Goal: Task Accomplishment & Management: Manage account settings

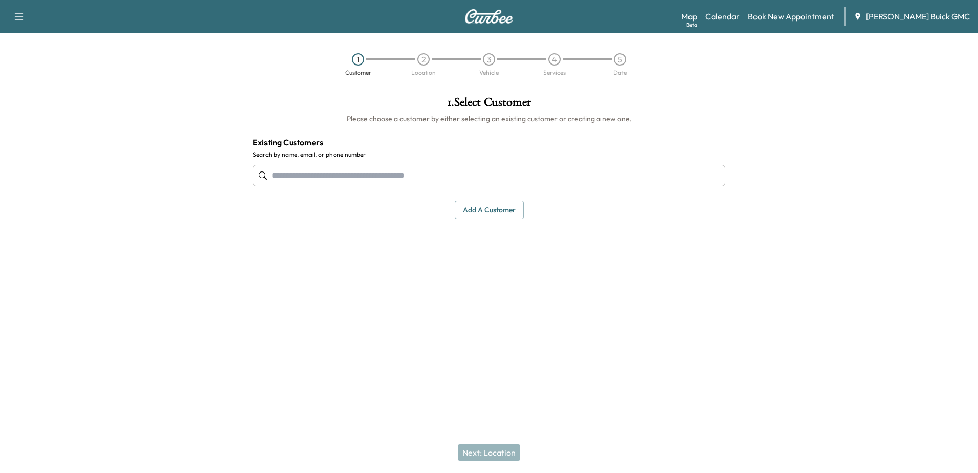
click at [740, 19] on link "Calendar" at bounding box center [722, 16] width 34 height 12
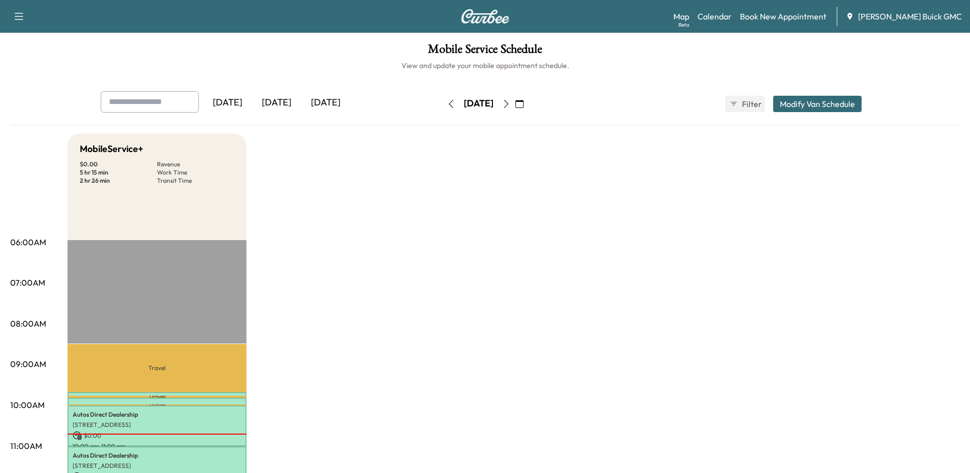
click at [510, 106] on icon "button" at bounding box center [506, 104] width 8 height 8
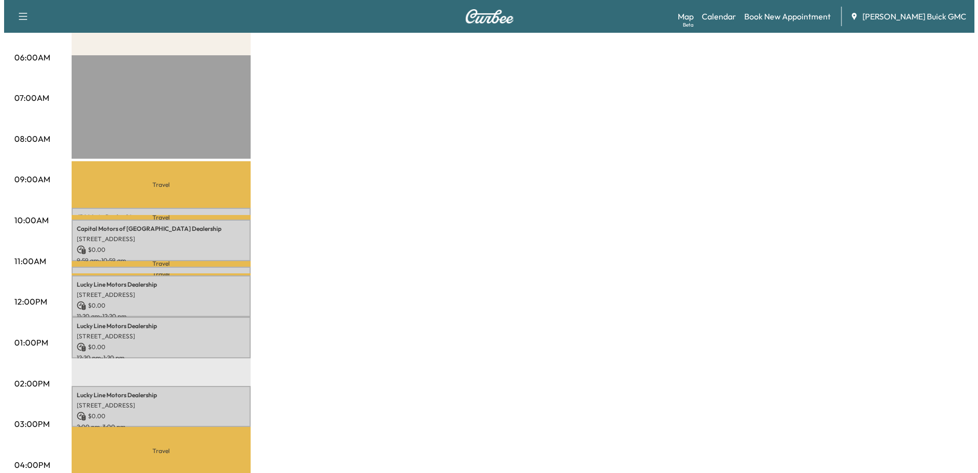
scroll to position [205, 0]
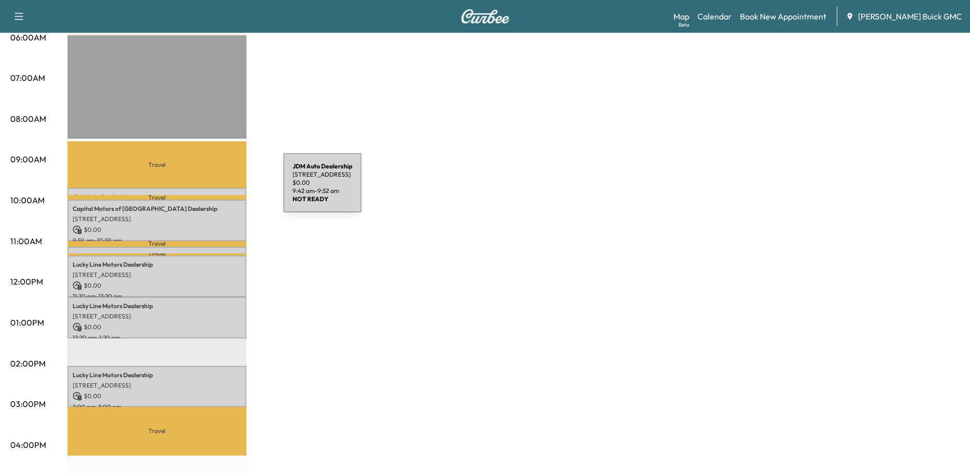
click at [207, 189] on div "JDM Auto Dealership [STREET_ADDRESS] $ 0.00 9:42 am - 9:52 am" at bounding box center [157, 193] width 179 height 10
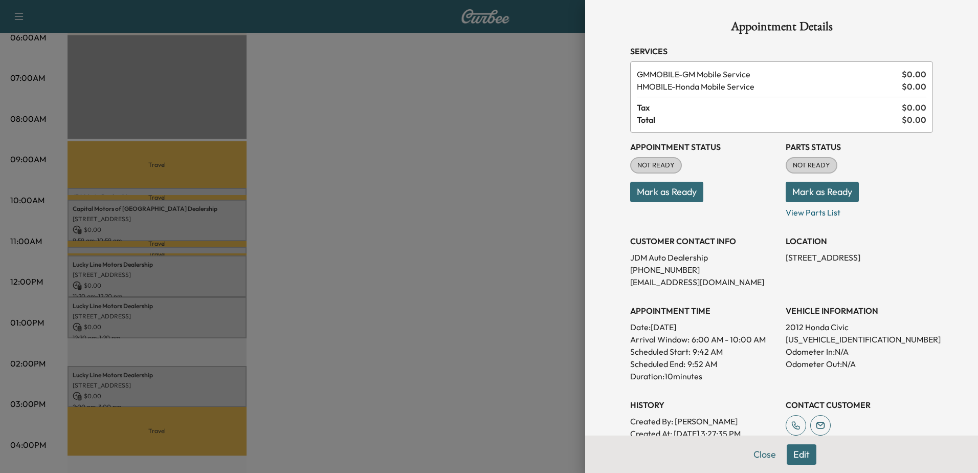
click at [132, 205] on div at bounding box center [489, 236] width 978 height 473
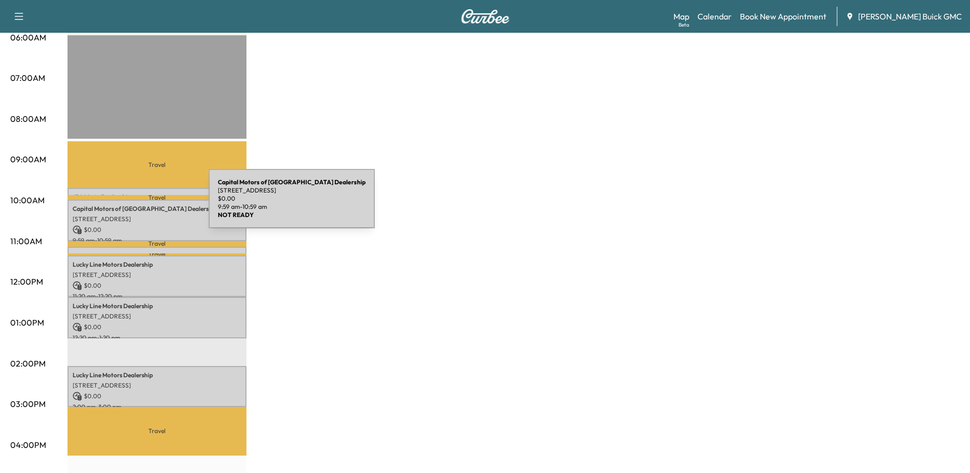
click at [132, 206] on p "Capital Motors of Central Park Dealership" at bounding box center [157, 209] width 169 height 8
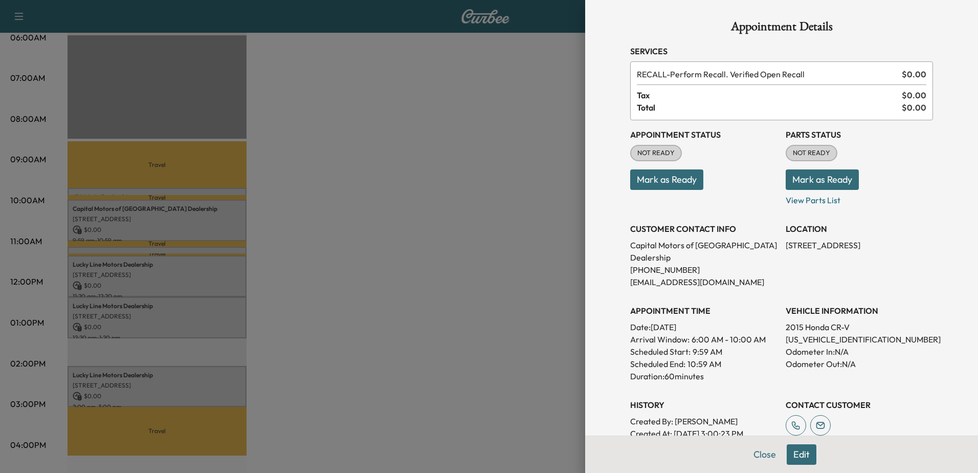
click at [115, 247] on div at bounding box center [489, 236] width 978 height 473
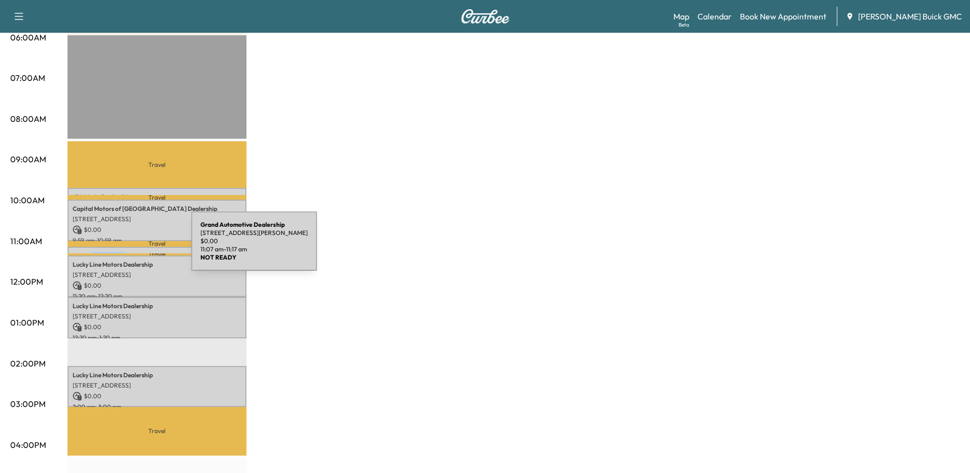
click at [115, 247] on div "Grand Automotive Dealership [STREET_ADDRESS][PERSON_NAME] $ 0.00 11:07 am - 11:…" at bounding box center [157, 252] width 179 height 10
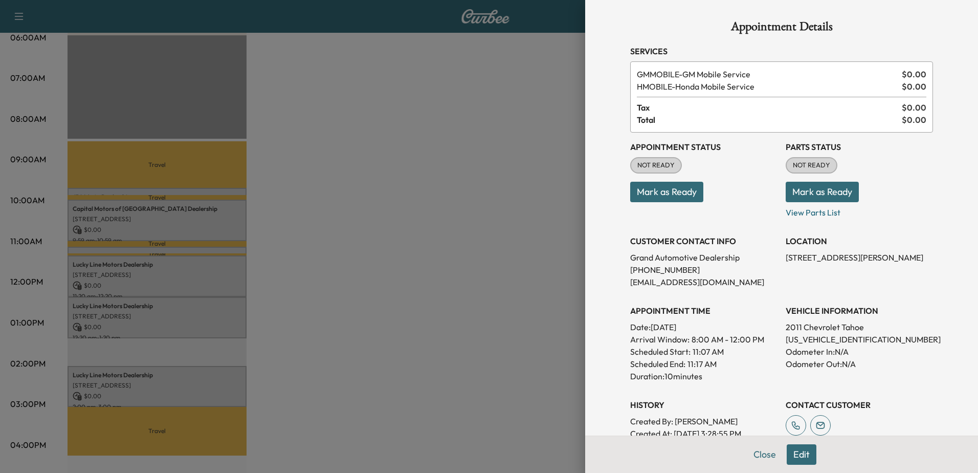
drag, startPoint x: 749, startPoint y: 216, endPoint x: 663, endPoint y: 266, distance: 99.2
click at [749, 216] on div "Appointment Status NOT READY Mark as Ready" at bounding box center [703, 175] width 147 height 86
